Goal: Find specific page/section: Find specific page/section

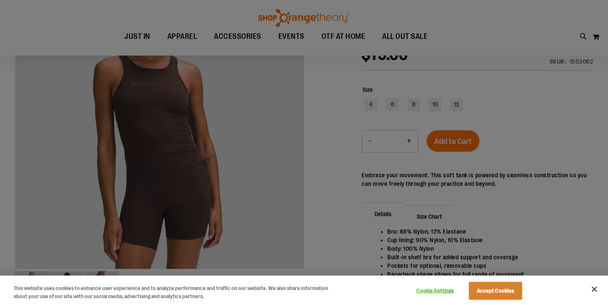
scroll to position [159, 0]
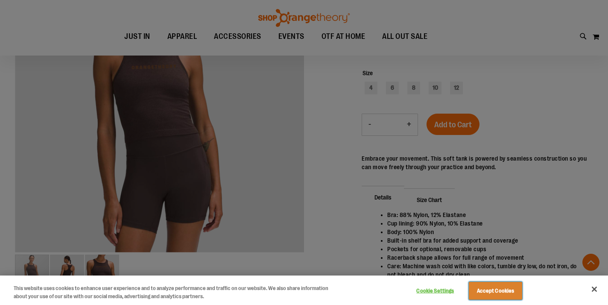
click at [512, 293] on button "Accept Cookies" at bounding box center [495, 291] width 53 height 18
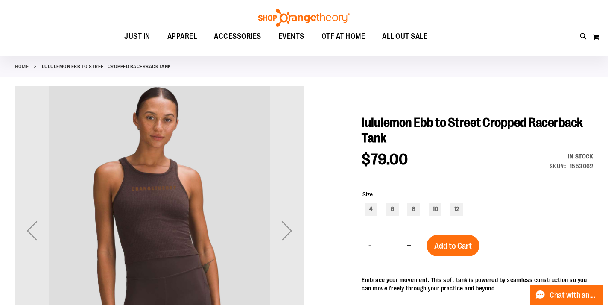
scroll to position [0, 0]
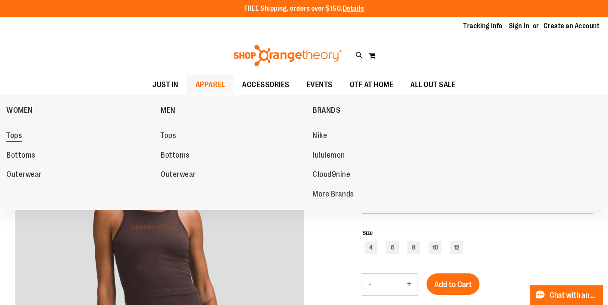
click at [18, 136] on span "Tops" at bounding box center [13, 136] width 15 height 11
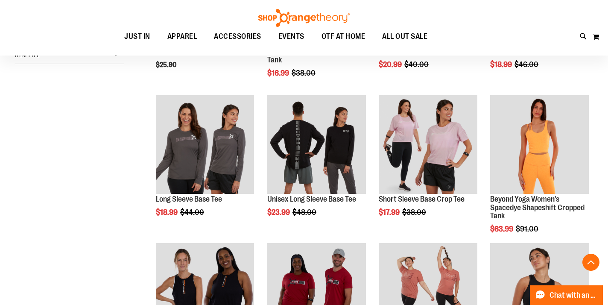
scroll to position [251, 0]
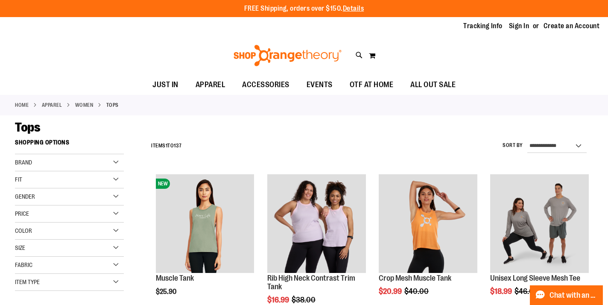
click at [117, 161] on div "Brand" at bounding box center [69, 162] width 109 height 17
click at [23, 190] on link "lululemon" at bounding box center [65, 189] width 105 height 9
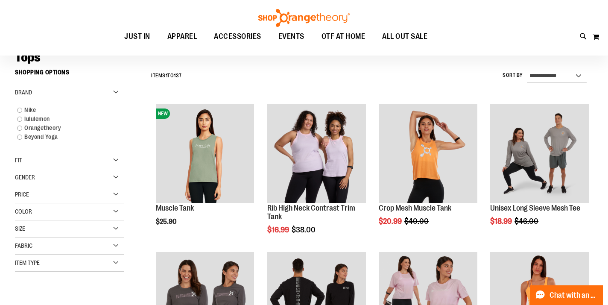
scroll to position [67, 0]
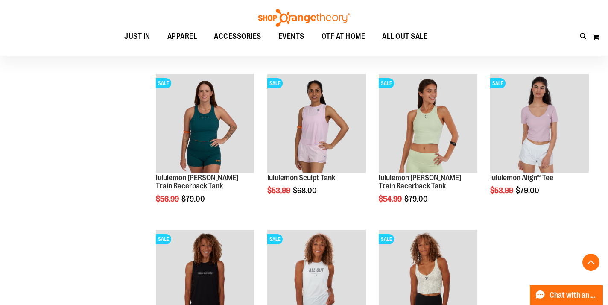
scroll to position [725, 0]
